Goal: Task Accomplishment & Management: Manage account settings

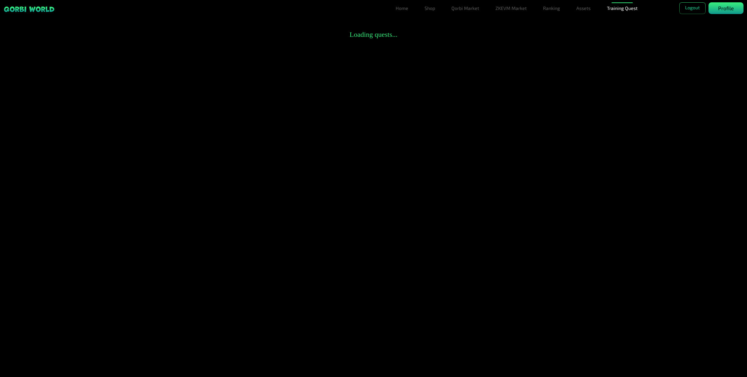
click at [727, 9] on p "Profile" at bounding box center [726, 8] width 16 height 8
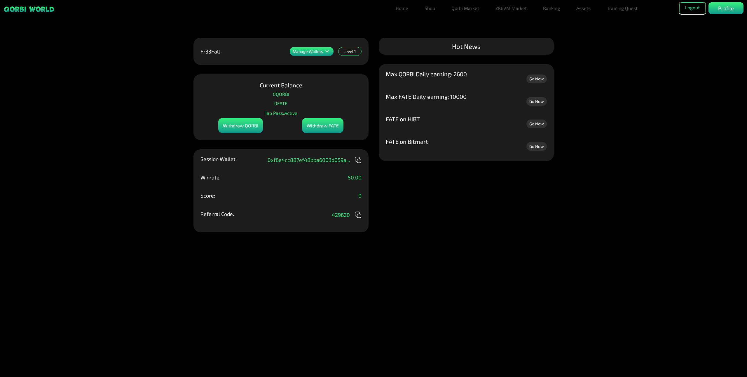
click at [694, 8] on button "Logout" at bounding box center [693, 8] width 26 height 12
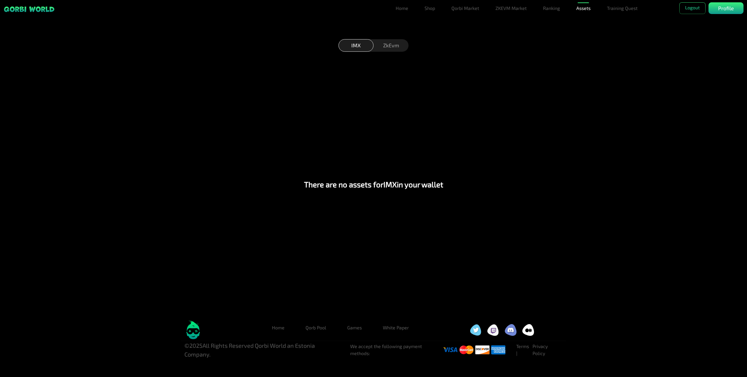
click at [388, 43] on div "ZkEvm" at bounding box center [391, 45] width 35 height 13
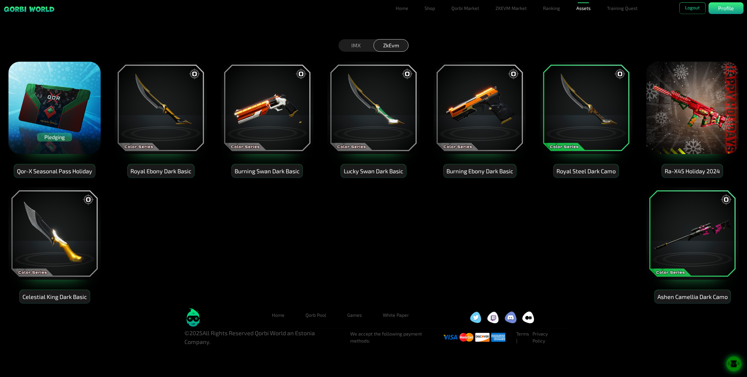
click at [51, 137] on div "Pledging" at bounding box center [54, 137] width 35 height 9
click at [55, 136] on div "Pledging" at bounding box center [54, 137] width 35 height 9
click at [700, 9] on button "Logout" at bounding box center [693, 8] width 26 height 12
